Goal: Task Accomplishment & Management: Use online tool/utility

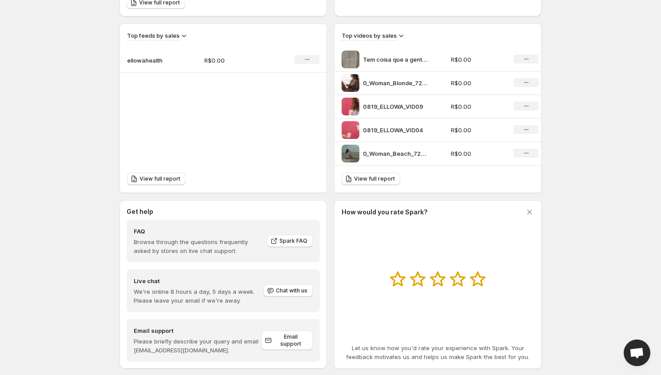
scroll to position [306, 0]
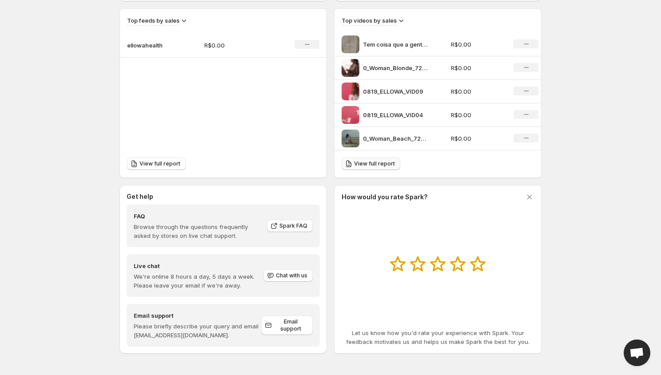
click at [373, 162] on span "View full report" at bounding box center [374, 163] width 41 height 7
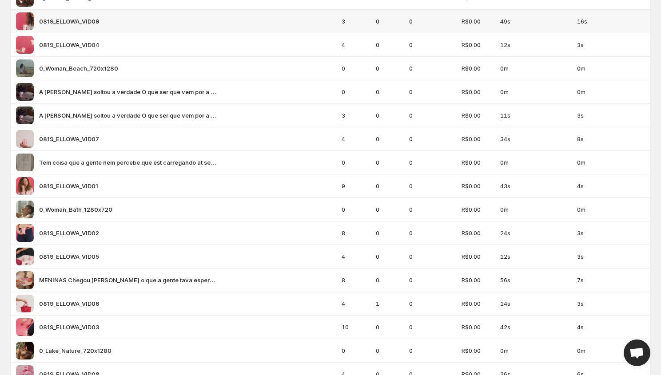
scroll to position [183, 0]
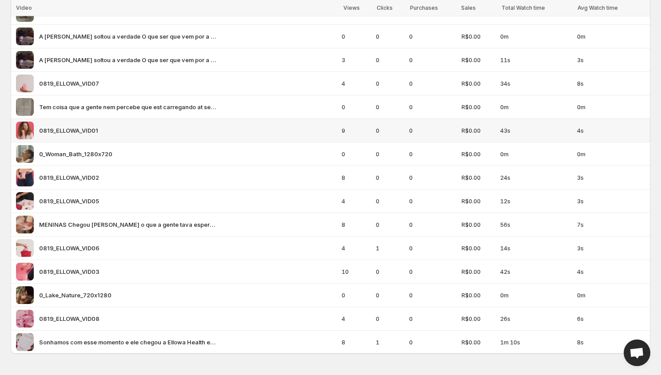
click at [153, 133] on div "0819_ELLOWA_VID01" at bounding box center [176, 131] width 320 height 18
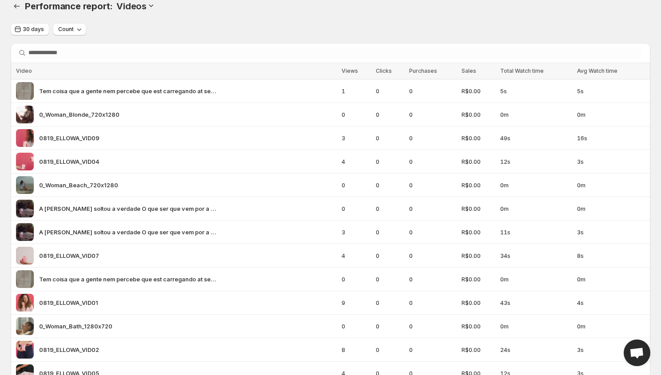
scroll to position [0, 0]
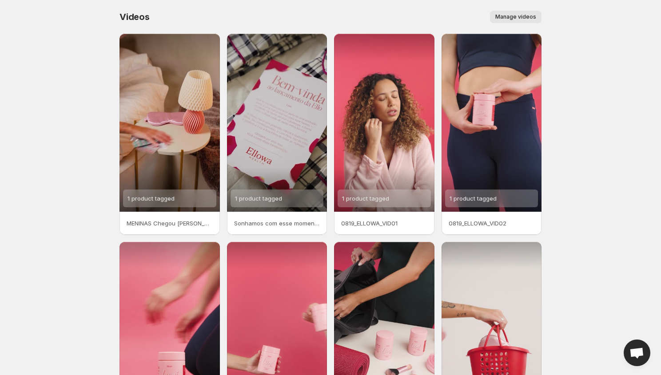
click at [506, 16] on span "Manage videos" at bounding box center [515, 16] width 41 height 7
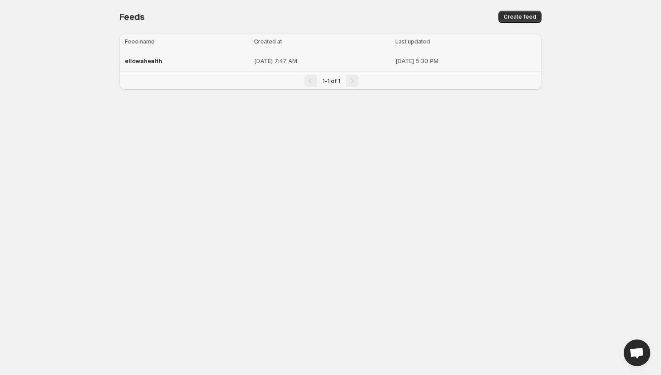
click at [360, 59] on p "[DATE] 7:47 AM" at bounding box center [322, 60] width 136 height 9
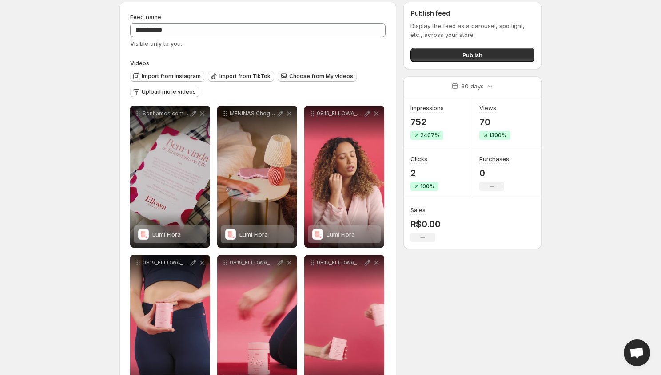
scroll to position [38, 0]
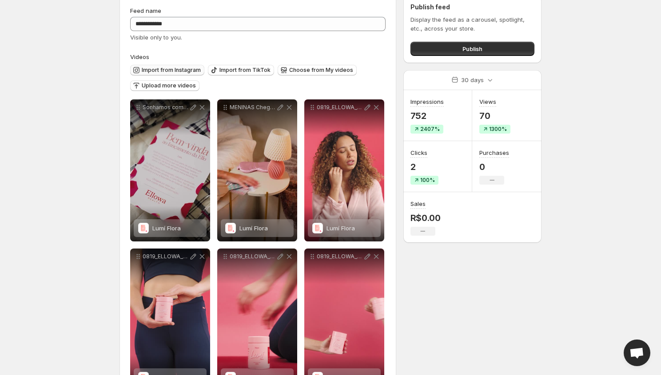
click at [179, 70] on span "Import from Instagram" at bounding box center [171, 70] width 59 height 7
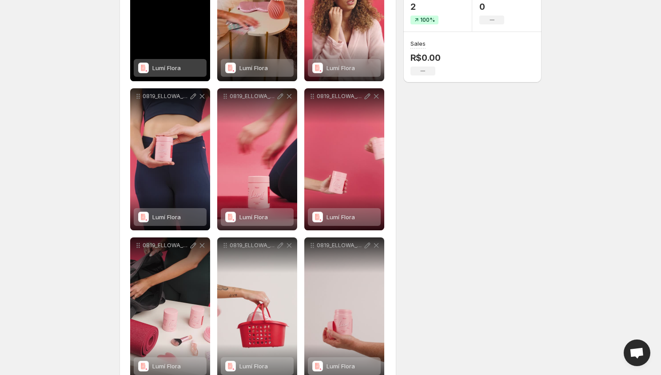
scroll to position [0, 0]
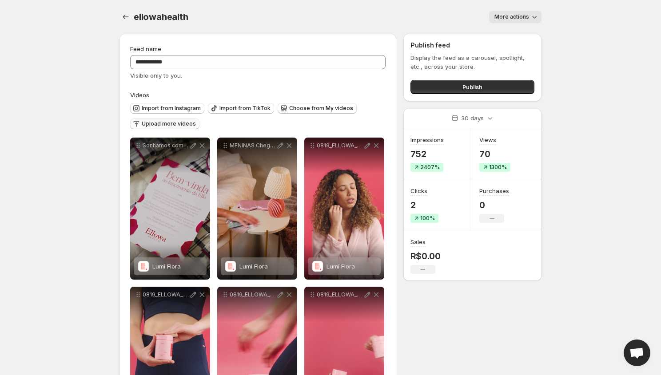
click at [169, 122] on span "Upload more videos" at bounding box center [169, 123] width 54 height 7
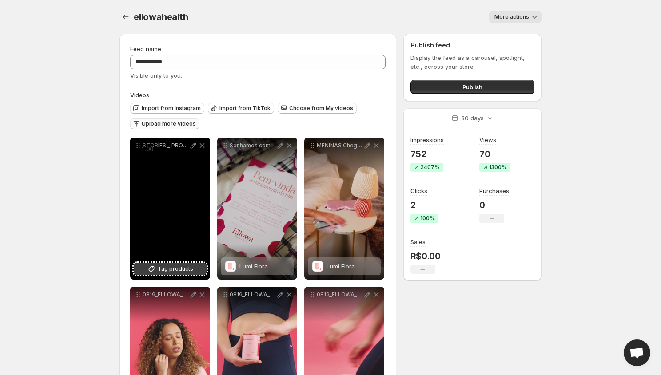
click at [175, 270] on span "Tag products" at bounding box center [176, 269] width 36 height 9
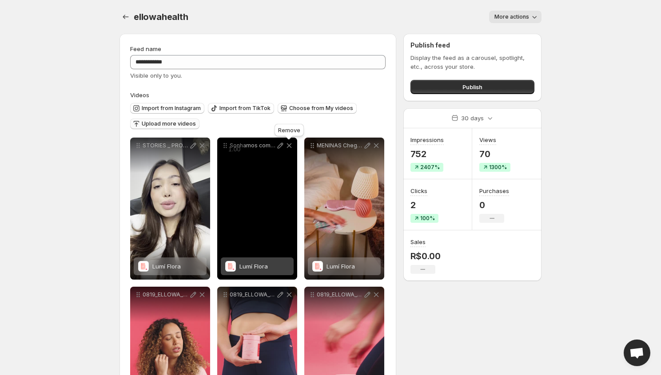
click at [289, 146] on icon at bounding box center [289, 145] width 5 height 5
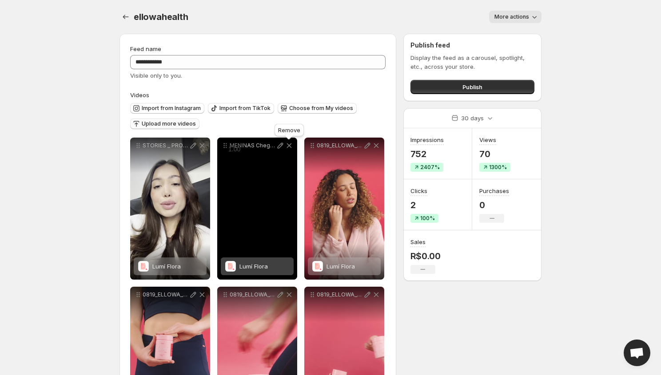
click at [289, 146] on icon at bounding box center [289, 145] width 5 height 5
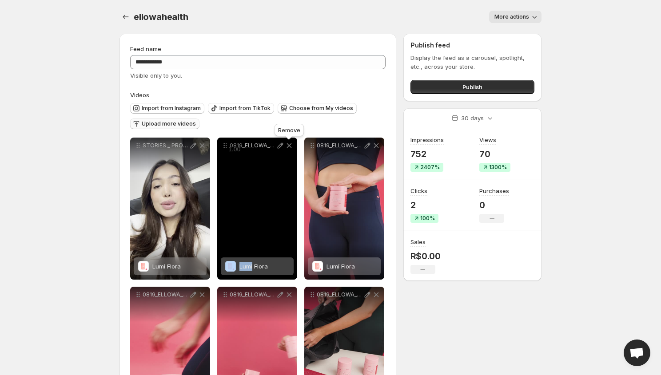
click at [289, 146] on icon at bounding box center [289, 145] width 5 height 5
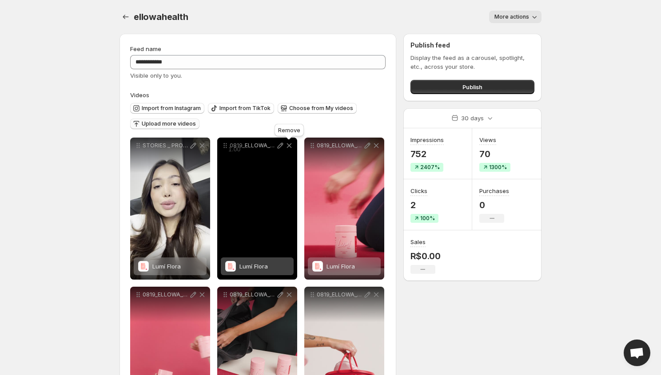
click at [289, 146] on icon at bounding box center [289, 145] width 5 height 5
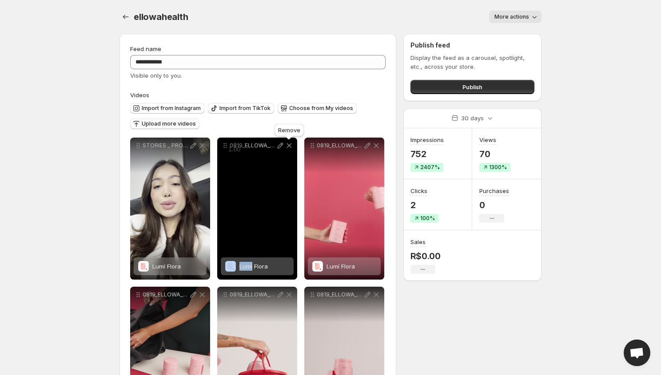
click at [289, 146] on icon at bounding box center [289, 145] width 5 height 5
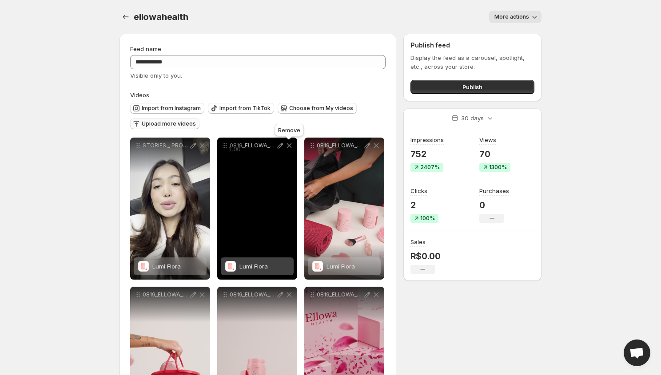
click at [289, 146] on icon at bounding box center [289, 145] width 5 height 5
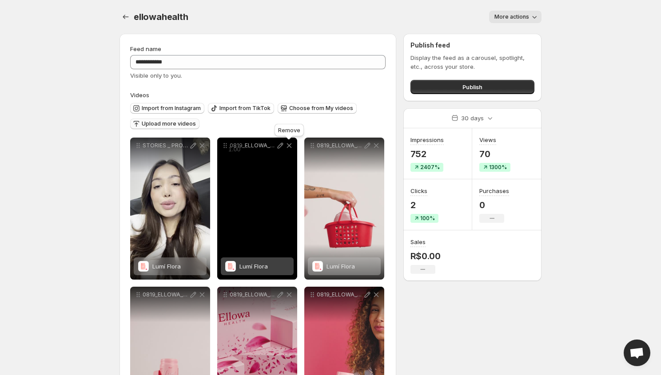
click at [289, 146] on icon at bounding box center [289, 145] width 5 height 5
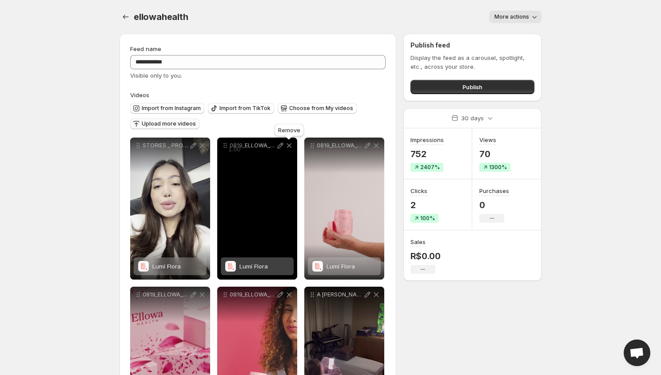
click at [289, 146] on icon at bounding box center [289, 145] width 5 height 5
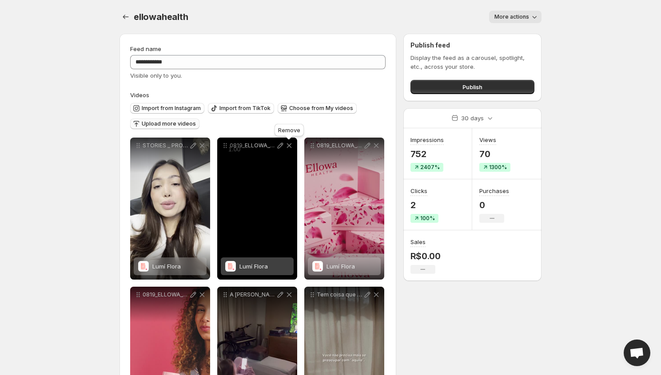
click at [289, 146] on icon at bounding box center [289, 145] width 5 height 5
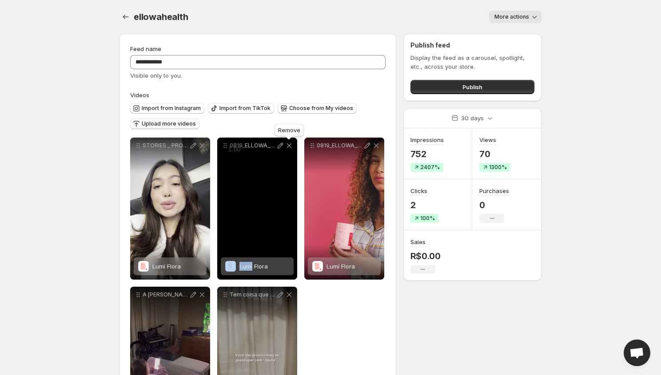
click at [289, 146] on icon at bounding box center [289, 145] width 5 height 5
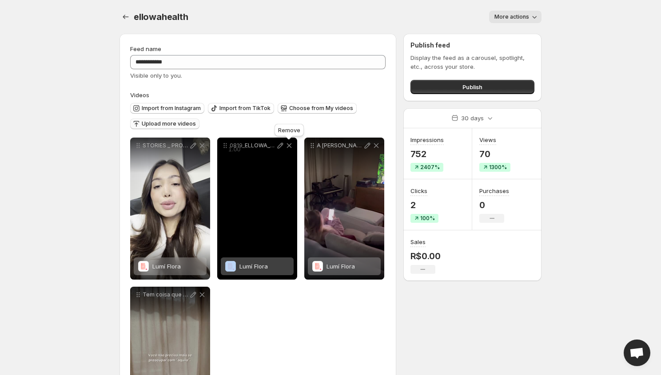
click at [289, 146] on icon at bounding box center [289, 145] width 5 height 5
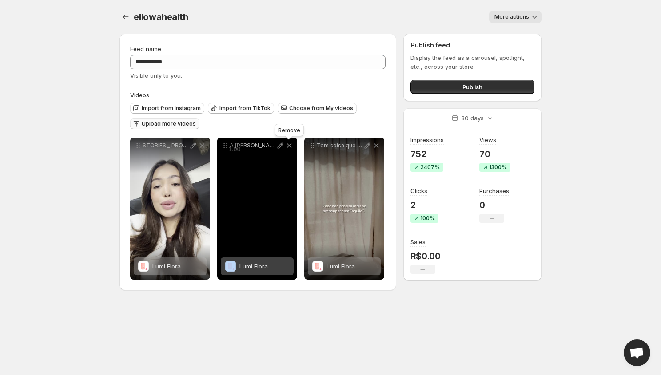
click at [289, 146] on icon at bounding box center [289, 145] width 5 height 5
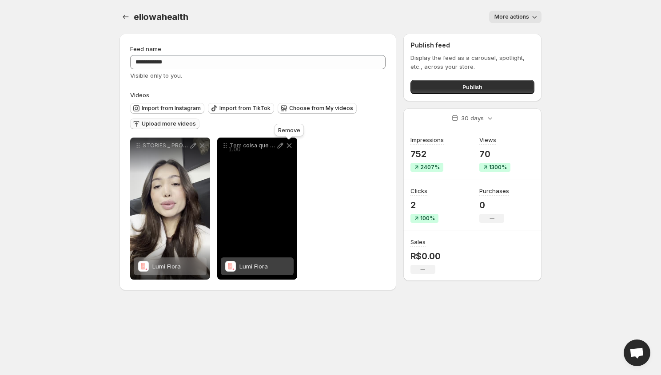
click at [289, 146] on icon at bounding box center [289, 145] width 5 height 5
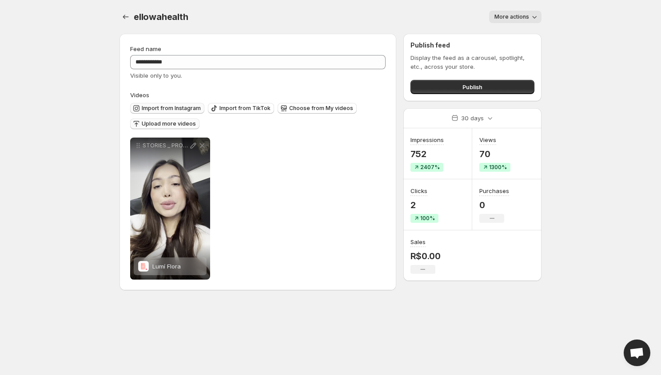
click at [184, 110] on span "Import from Instagram" at bounding box center [171, 108] width 59 height 7
click at [186, 122] on span "Upload more videos" at bounding box center [169, 123] width 54 height 7
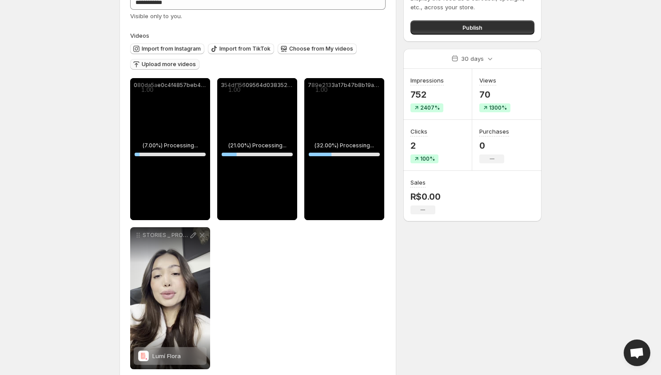
scroll to position [63, 0]
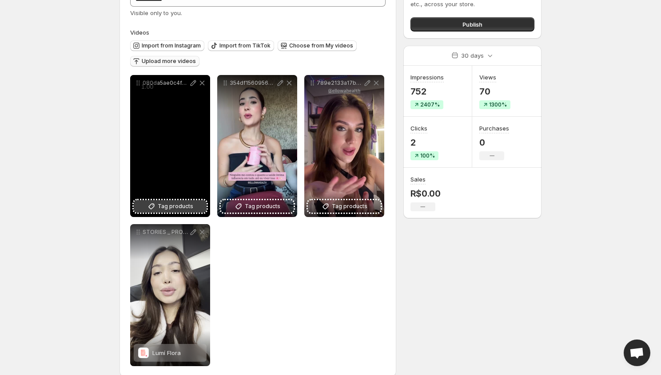
click at [176, 207] on span "Tag products" at bounding box center [176, 206] width 36 height 9
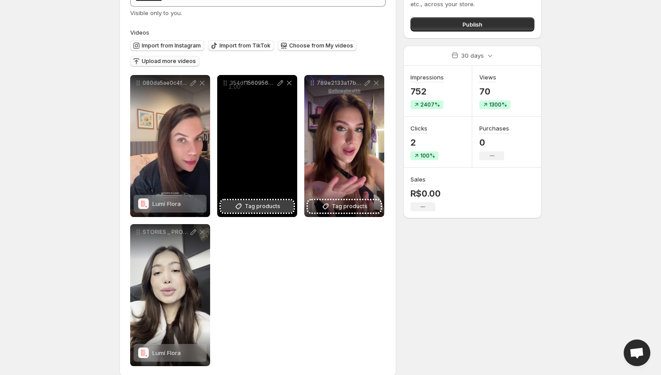
click at [250, 208] on span "Tag products" at bounding box center [263, 206] width 36 height 9
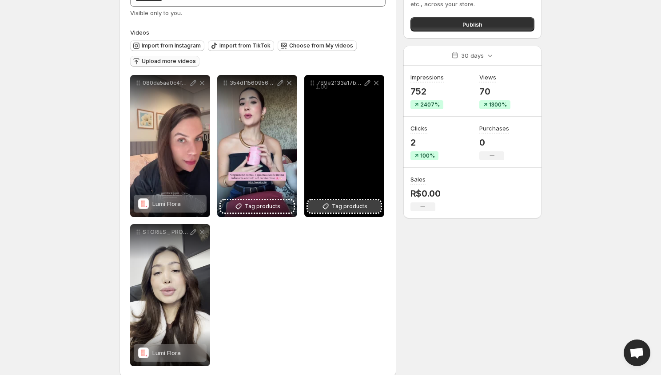
click at [354, 205] on span "Tag products" at bounding box center [350, 206] width 36 height 9
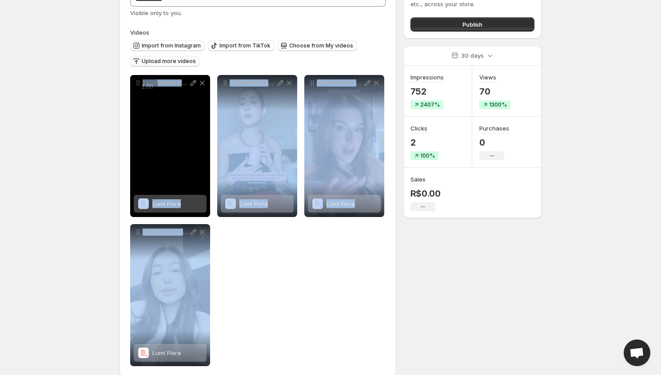
drag, startPoint x: 174, startPoint y: 266, endPoint x: 153, endPoint y: 135, distance: 132.2
click at [150, 134] on div "**********" at bounding box center [257, 220] width 255 height 291
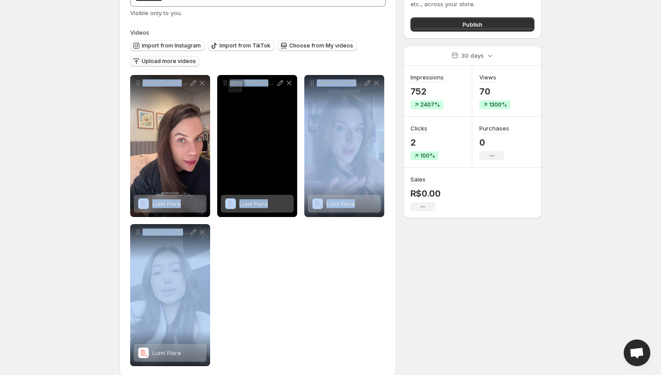
click at [265, 272] on div "**********" at bounding box center [257, 220] width 255 height 291
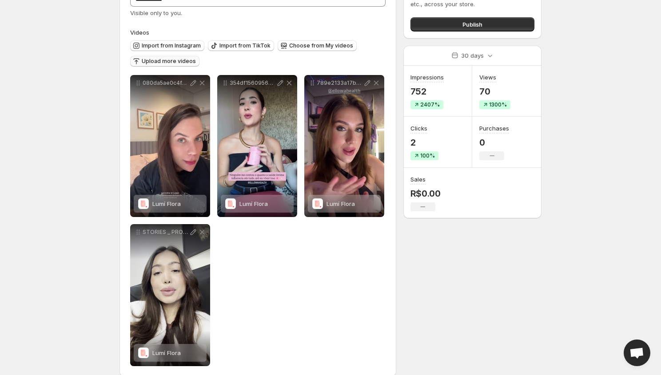
scroll to position [0, 0]
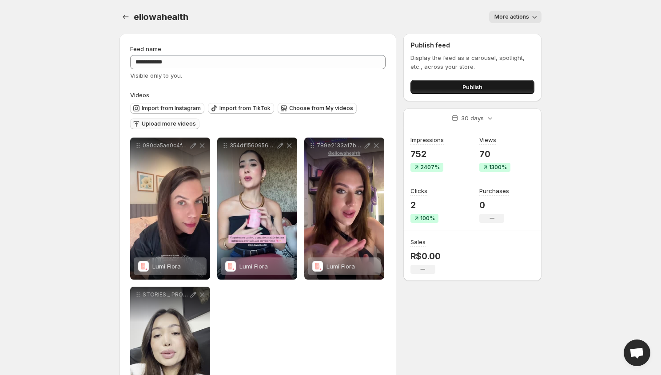
click at [471, 85] on span "Publish" at bounding box center [472, 87] width 20 height 9
click at [453, 87] on button "Publish" at bounding box center [472, 87] width 124 height 14
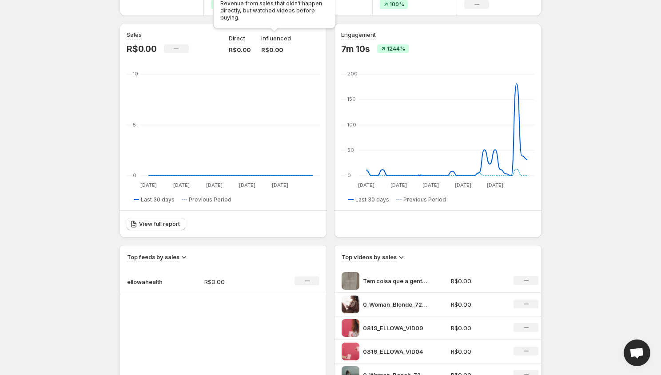
scroll to position [73, 0]
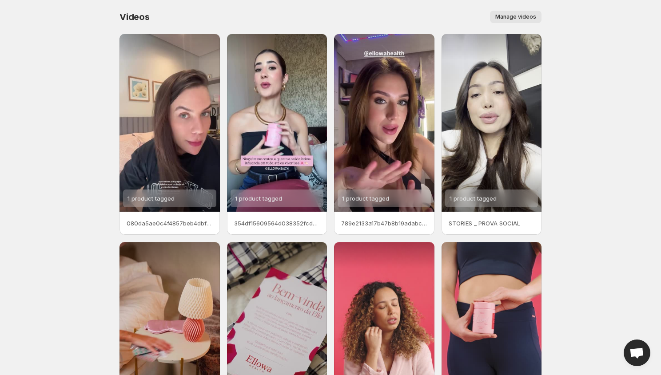
click at [506, 20] on span "Manage videos" at bounding box center [515, 16] width 41 height 7
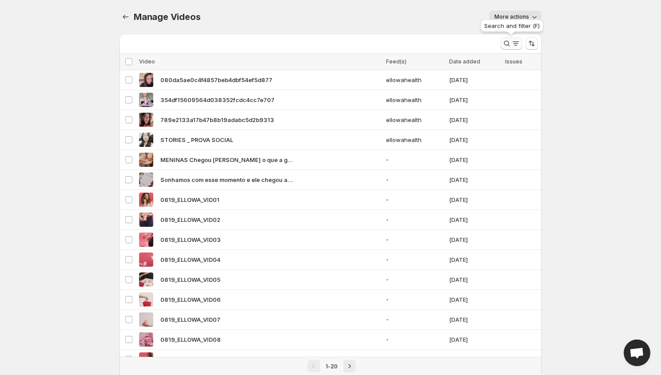
click at [517, 46] on icon "Search and filter results" at bounding box center [515, 43] width 9 height 9
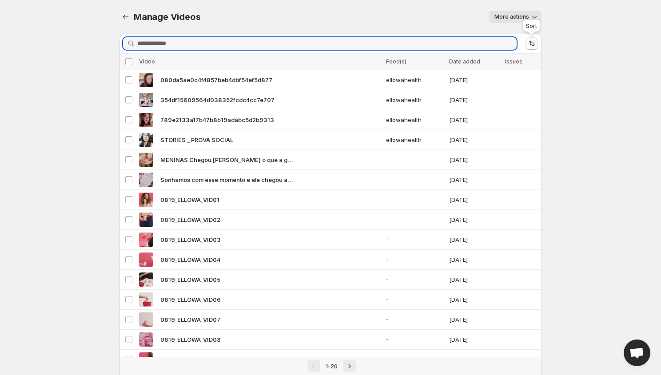
click at [535, 44] on icon "Sort the results" at bounding box center [531, 43] width 9 height 9
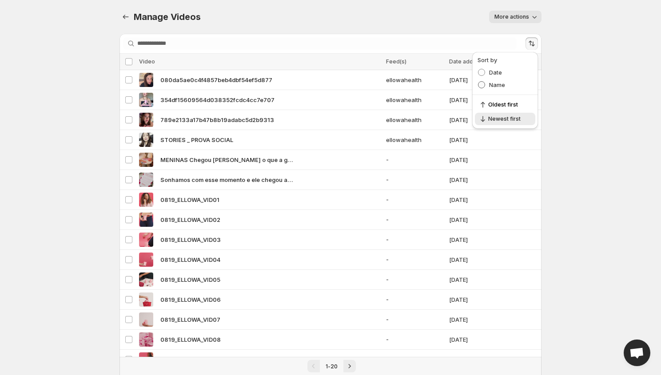
click at [482, 87] on span at bounding box center [481, 84] width 7 height 7
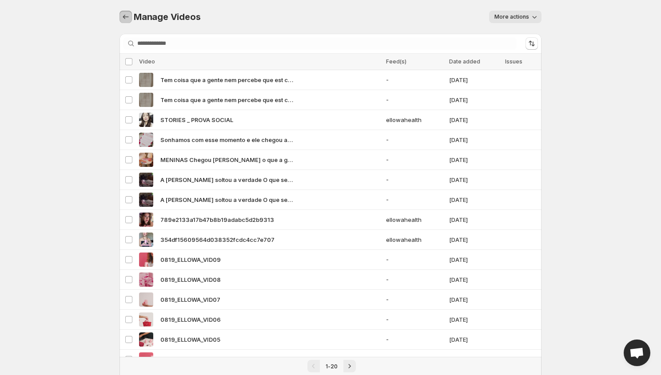
click at [127, 16] on icon "Manage Videos" at bounding box center [125, 16] width 9 height 9
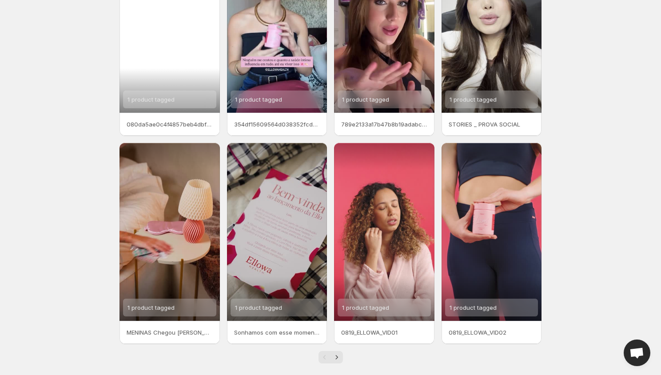
scroll to position [109, 0]
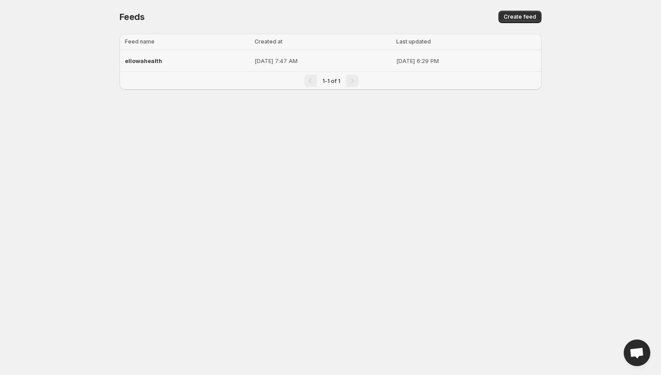
click at [190, 60] on div "ellowahealth" at bounding box center [187, 61] width 124 height 16
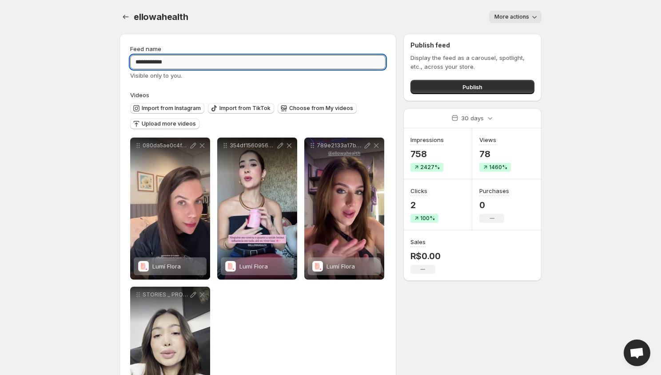
click at [189, 60] on input "**********" at bounding box center [257, 62] width 255 height 14
type input "**********"
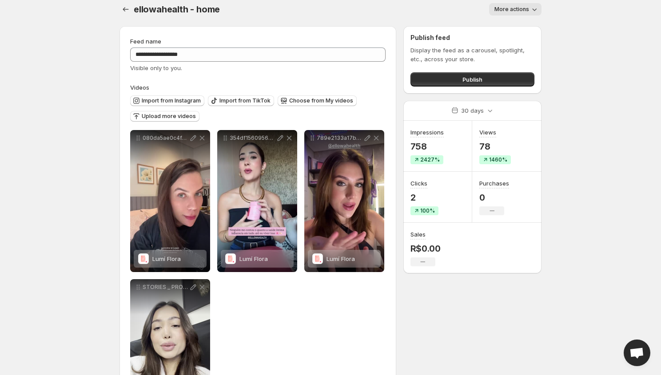
scroll to position [3, 0]
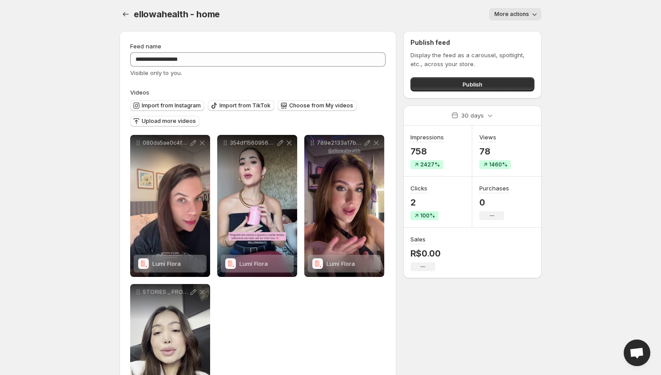
click at [527, 13] on span "More actions" at bounding box center [511, 14] width 35 height 7
click at [556, 60] on body "**********" at bounding box center [330, 184] width 661 height 375
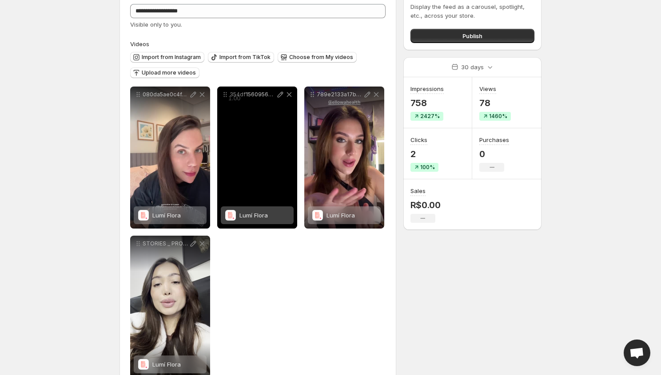
scroll to position [52, 0]
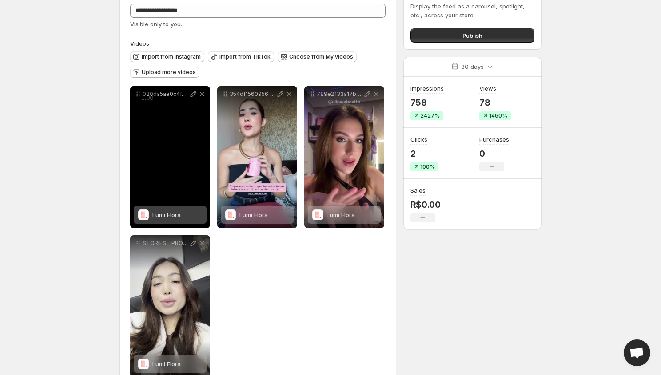
drag, startPoint x: 139, startPoint y: 243, endPoint x: 138, endPoint y: 206, distance: 37.3
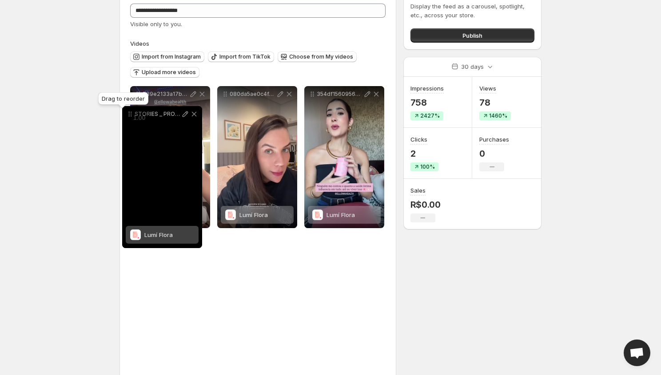
drag, startPoint x: 135, startPoint y: 243, endPoint x: 127, endPoint y: 114, distance: 129.9
click at [127, 114] on icon at bounding box center [130, 114] width 9 height 9
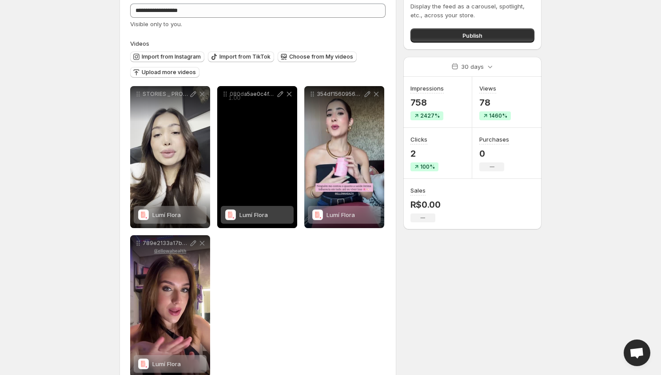
drag, startPoint x: 313, startPoint y: 96, endPoint x: 257, endPoint y: 100, distance: 56.1
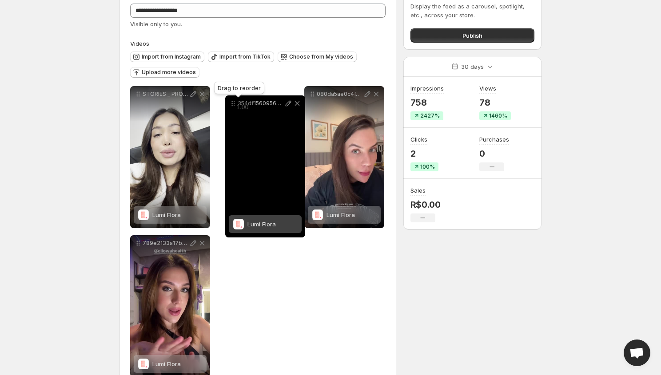
drag, startPoint x: 309, startPoint y: 94, endPoint x: 230, endPoint y: 103, distance: 79.6
click at [230, 103] on icon at bounding box center [233, 103] width 9 height 9
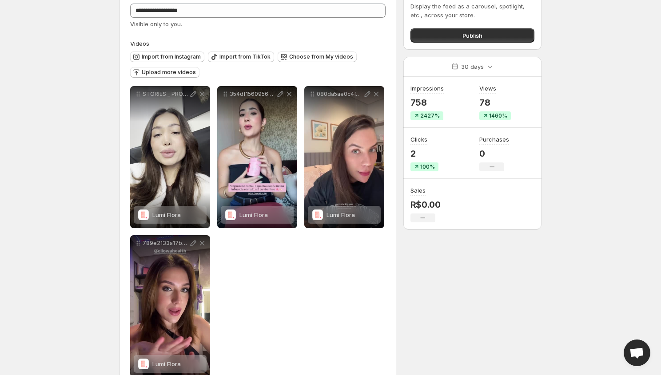
scroll to position [0, 0]
